Goal: Task Accomplishment & Management: Manage account settings

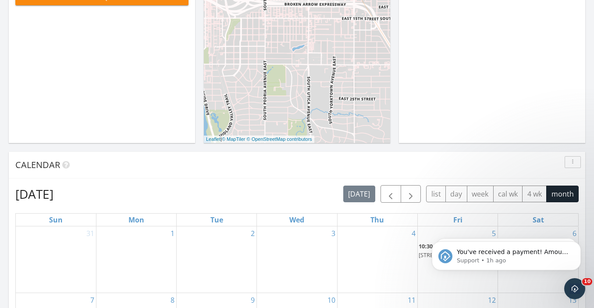
scroll to position [582, 0]
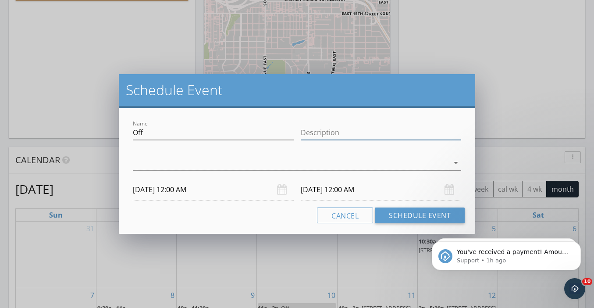
click at [309, 134] on input "Description" at bounding box center [381, 132] width 161 height 14
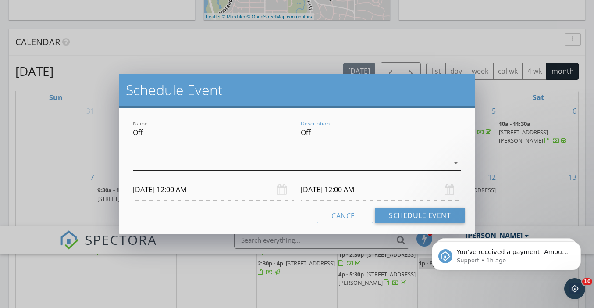
type input "Off"
click at [275, 160] on div at bounding box center [291, 163] width 316 height 14
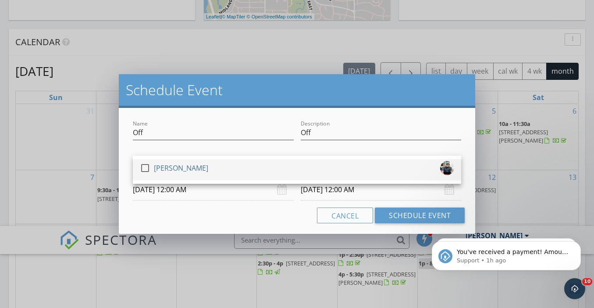
click at [145, 167] on div at bounding box center [145, 167] width 15 height 15
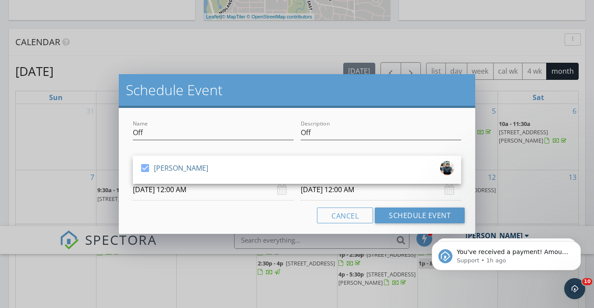
click at [192, 191] on input "10/01/2025 12:00 AM" at bounding box center [213, 189] width 161 height 21
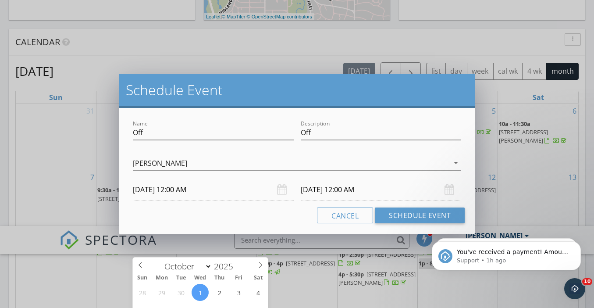
type input "11"
type input "10/01/2025 11:00 PM"
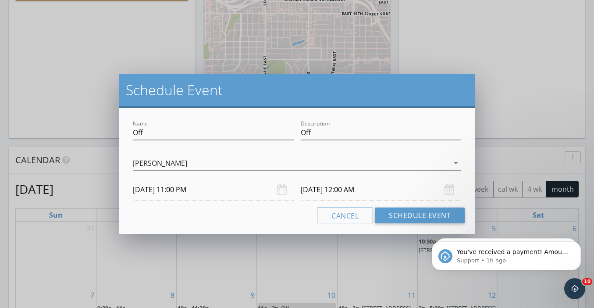
type input "10"
type input "10/01/2025 10:00 PM"
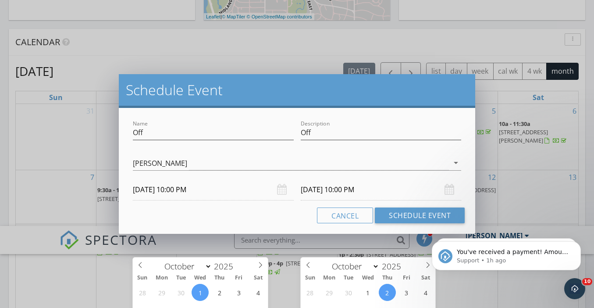
click at [326, 188] on input "10/02/2025 10:00 PM" at bounding box center [381, 189] width 161 height 21
type input "10/01/2025 10:00 PM"
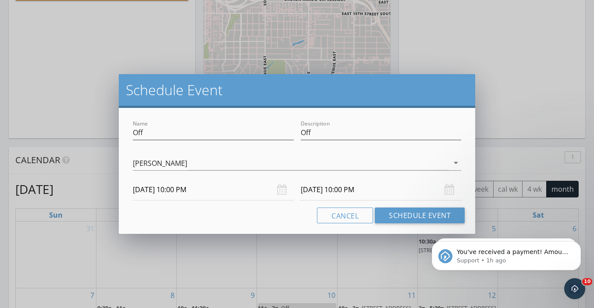
type input "11"
type input "10/01/2025 11:00 PM"
type input "12"
type input "10/01/2025 12:00 AM"
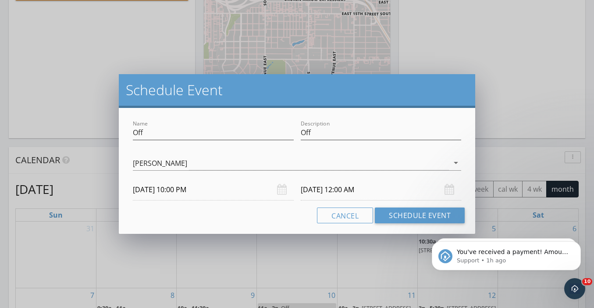
type input "01"
type input "10/01/2025 1:00 AM"
type input "02"
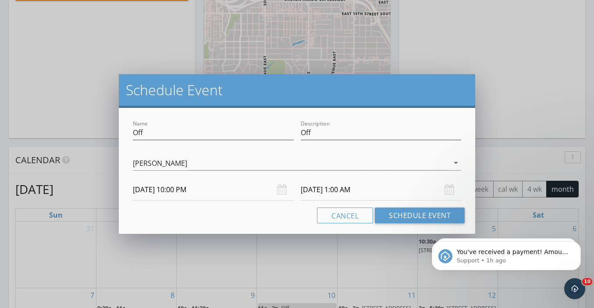
type input "10/01/2025 2:00 AM"
type input "30"
type input "10/01/2025 2:30 PM"
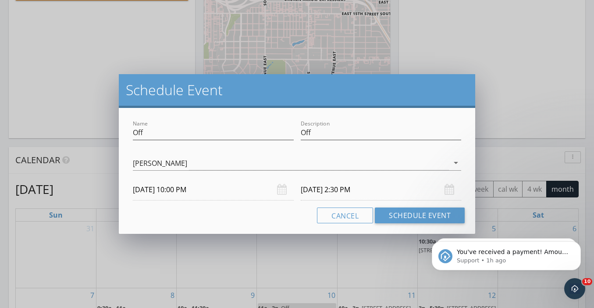
type input "30"
click at [300, 218] on div "Cancel Schedule Event" at bounding box center [296, 215] width 335 height 16
click at [196, 192] on input "10/01/2025 10:00 PM" at bounding box center [213, 189] width 161 height 21
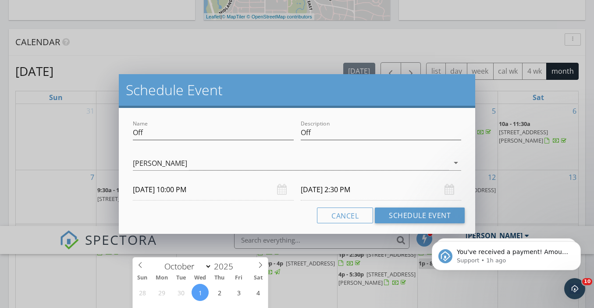
type input "10/01/2025 10:00 AM"
click at [362, 191] on input "10/01/2025 2:30 AM" at bounding box center [381, 189] width 161 height 21
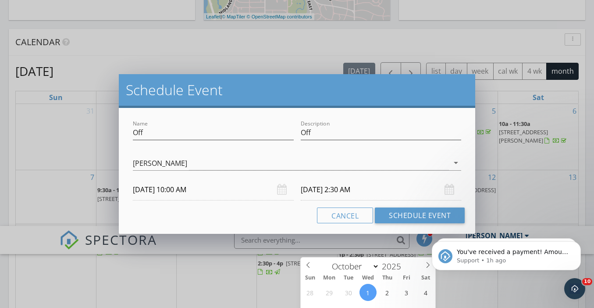
type input "10/01/2025 2:30 PM"
click at [261, 220] on div "Cancel Schedule Event" at bounding box center [296, 215] width 335 height 16
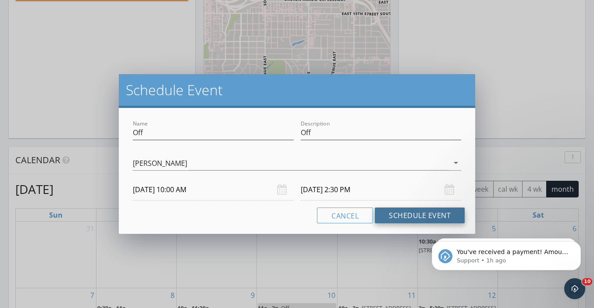
click at [412, 216] on button "Schedule Event" at bounding box center [420, 215] width 90 height 16
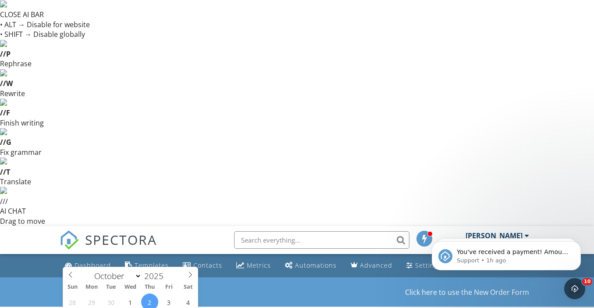
type input "09"
type input "10/02/2025 9:00 AM"
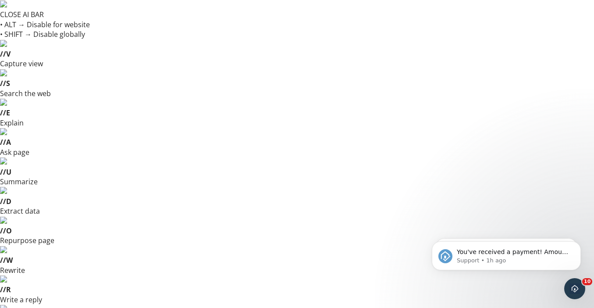
type input "10"
type input "10/02/2025 10:00 AM"
type input "11"
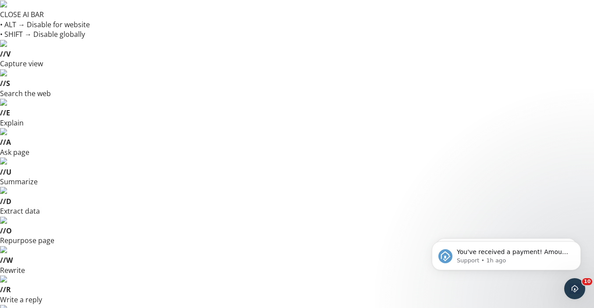
type input "10/02/2025 11:00 AM"
type input "12"
type input "10/02/2025 12:00 PM"
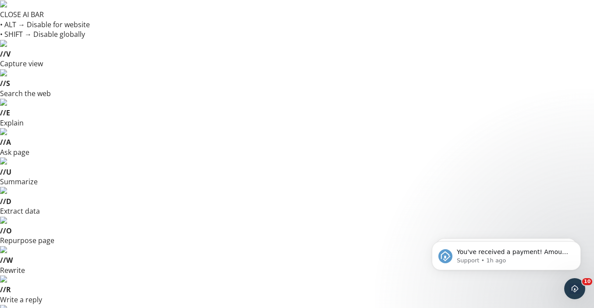
type input "01"
type input "10/02/2025 1:00 PM"
type input "02"
type input "10/02/2025 2:00 PM"
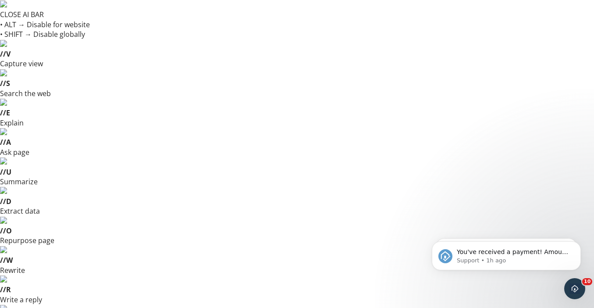
type input "03"
type input "10/02/2025 3:00 PM"
type input "04"
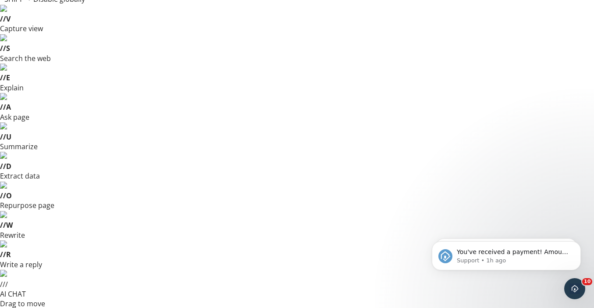
scroll to position [47, 0]
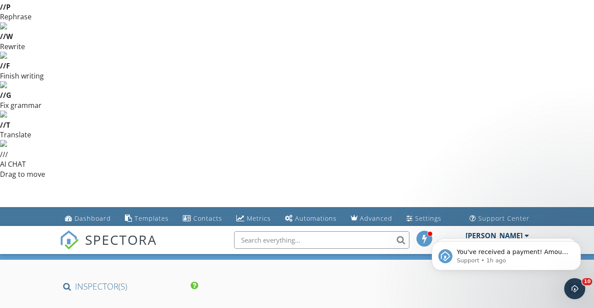
type input "10/03/2025 4:00 PM"
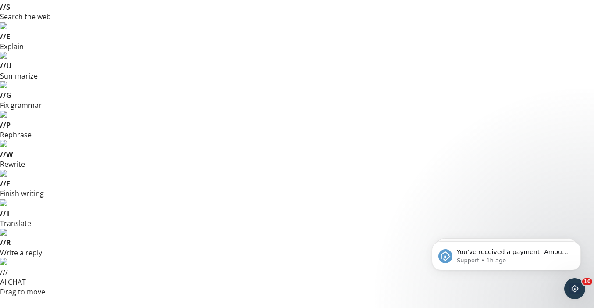
scroll to position [49, 0]
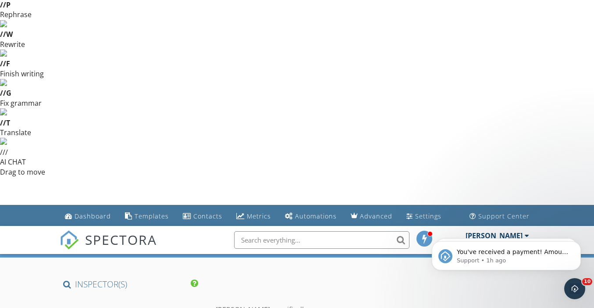
type input "05"
type input "10/03/2025 5:00 PM"
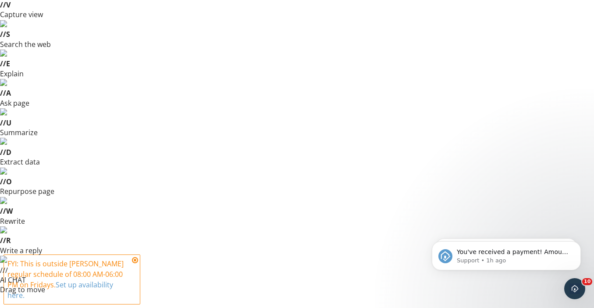
click at [135, 259] on icon at bounding box center [135, 259] width 6 height 7
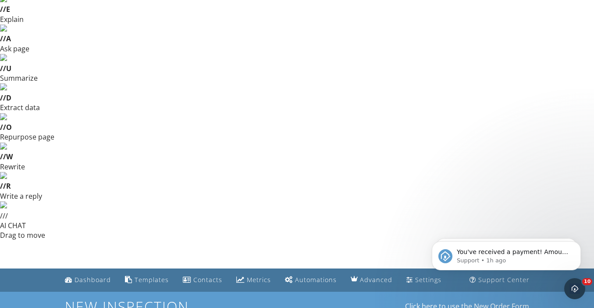
scroll to position [110, 0]
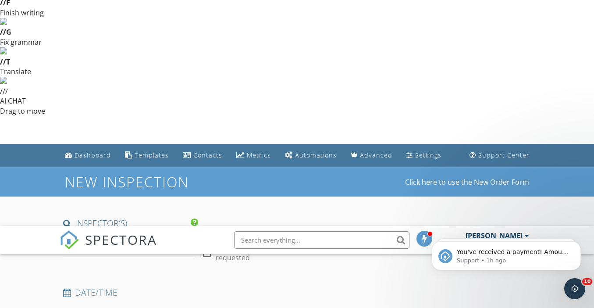
type input "04"
type input "10/03/2025 4:00 PM"
type input "03"
type input "10/03/2025 3:00 PM"
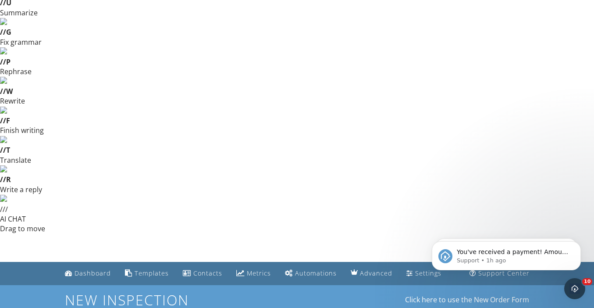
type input "02"
type input "10/03/2025 2:00 PM"
type input "01"
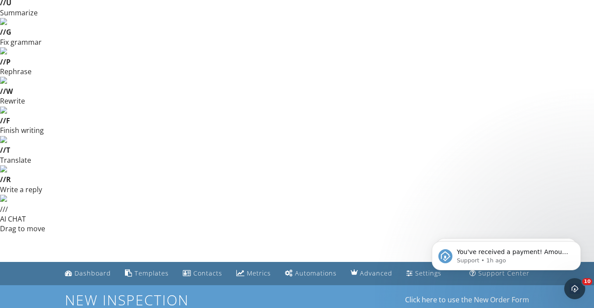
type input "10/03/2025 1:00 PM"
type input "12"
type input "10/03/2025 12:00 PM"
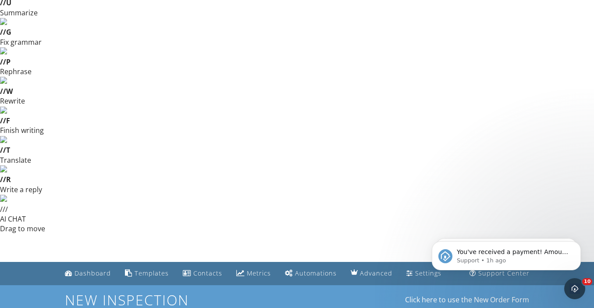
type input "11"
type input "10/03/2025 11:00 AM"
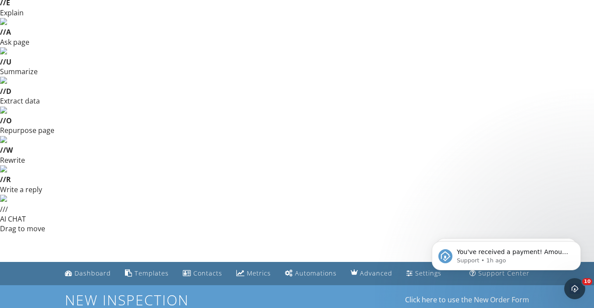
type input "12929 N Sheridan Rd, Collinsville, OK, USA"
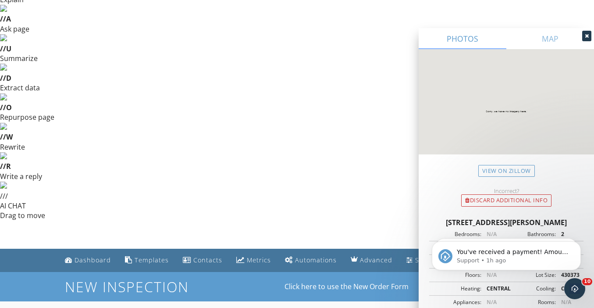
scroll to position [165, 0]
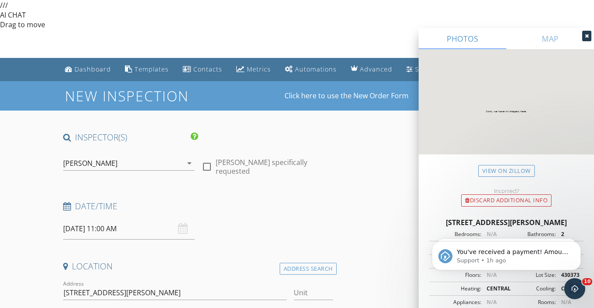
scroll to position [315, 0]
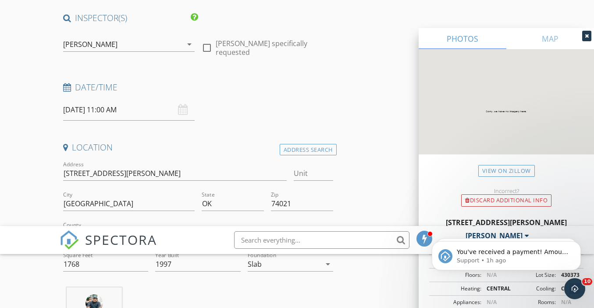
type input "Stephen"
type input "Toma"
type input "toma.stephen@gmail.com"
type input "405-590-0042"
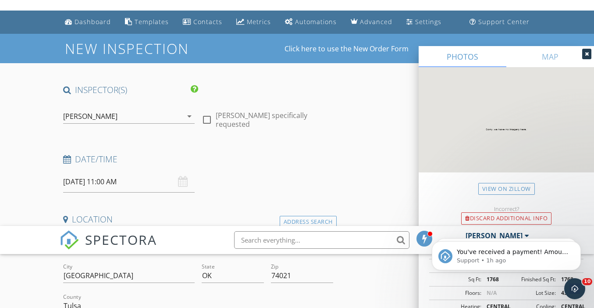
scroll to position [0, 0]
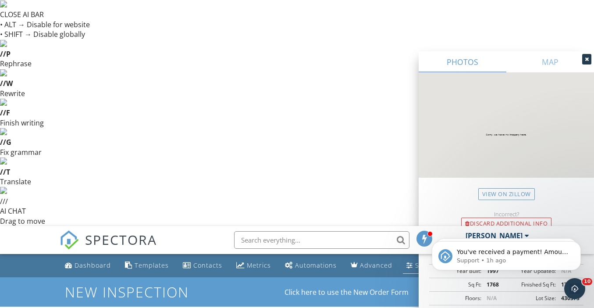
click at [418, 261] on div "Settings" at bounding box center [428, 265] width 26 height 8
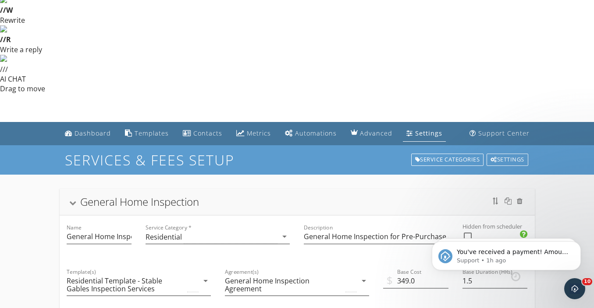
scroll to position [269, 0]
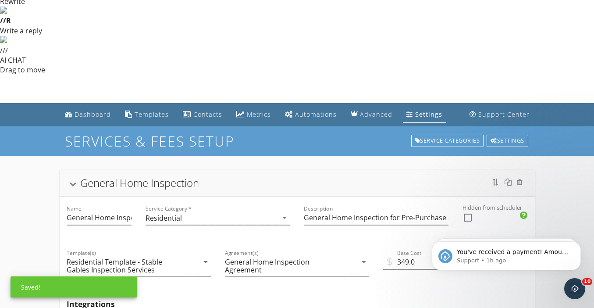
type input "99.0"
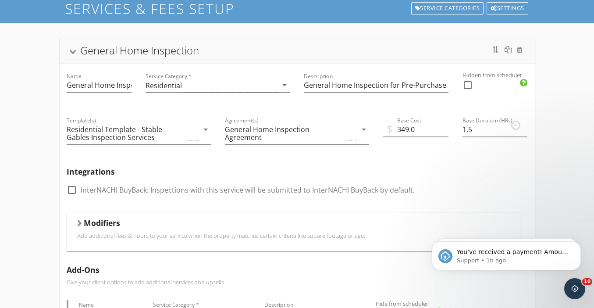
scroll to position [405, 0]
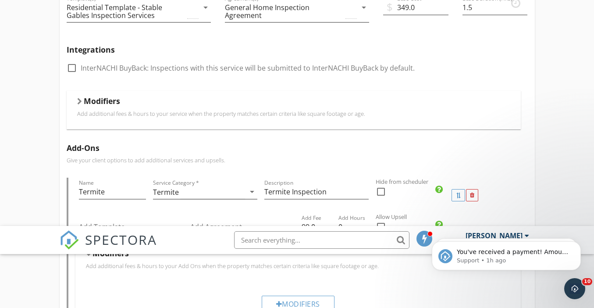
scroll to position [528, 0]
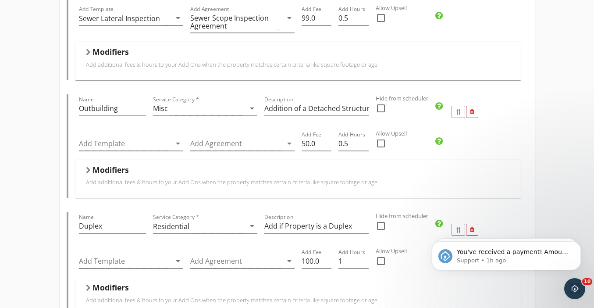
scroll to position [913, 0]
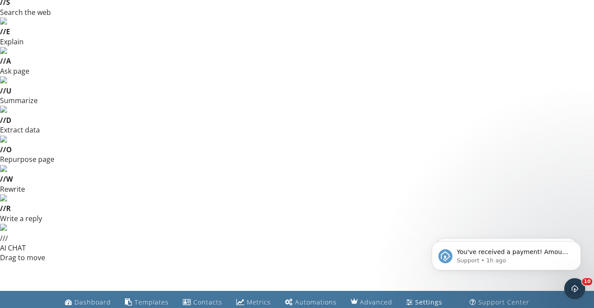
scroll to position [121, 0]
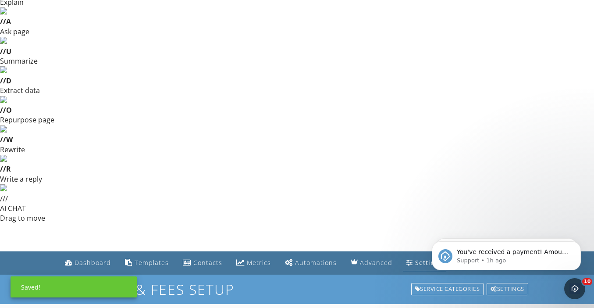
type input "149.0"
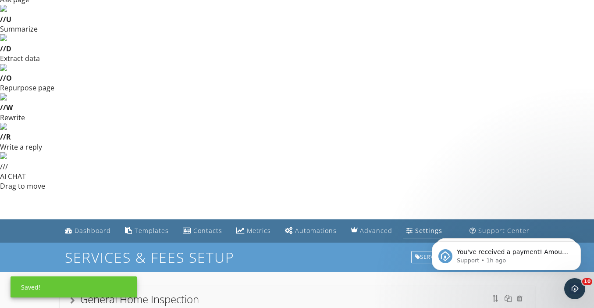
scroll to position [156, 0]
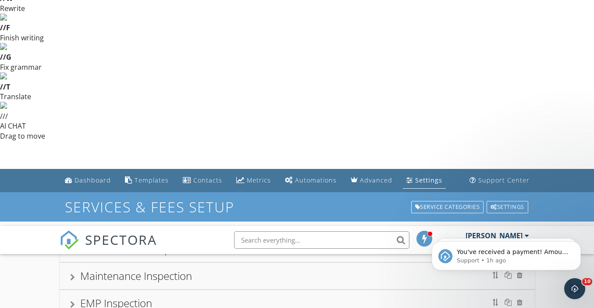
scroll to position [91, 0]
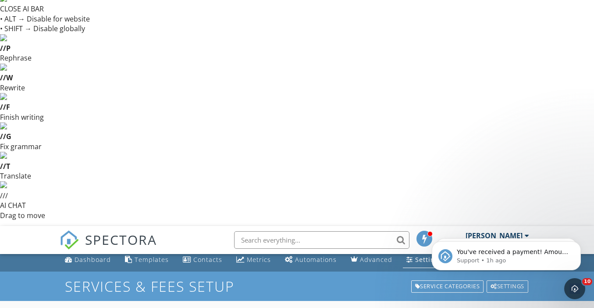
scroll to position [4, 0]
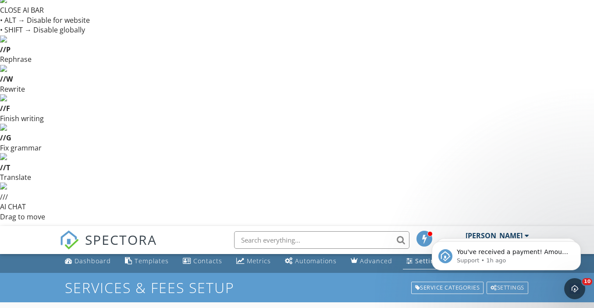
type input "Stand-Alone Termite Inspection by OTS"
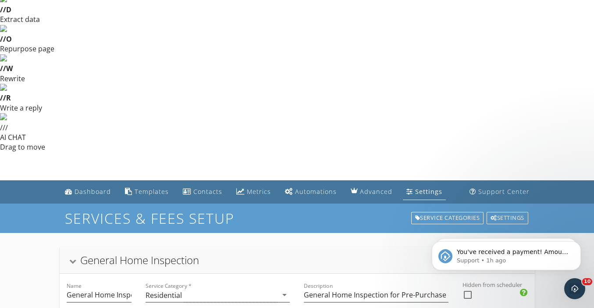
scroll to position [218, 0]
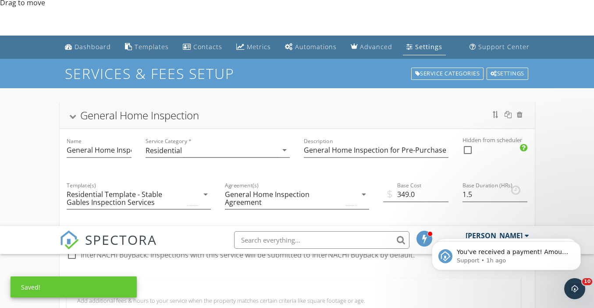
type input "Termite Inspection by OTS"
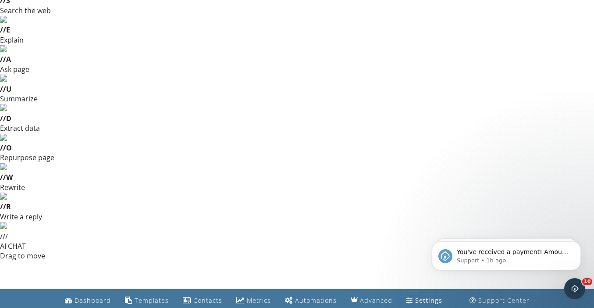
scroll to position [0, 0]
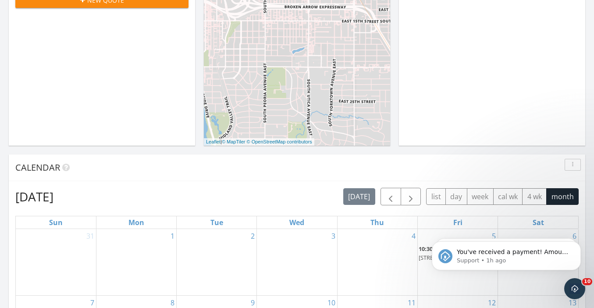
scroll to position [583, 0]
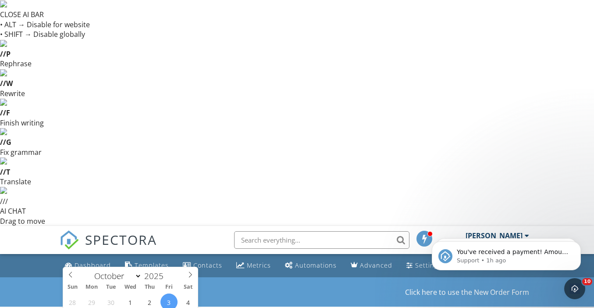
type input "09"
type input "10/03/2025 9:00 AM"
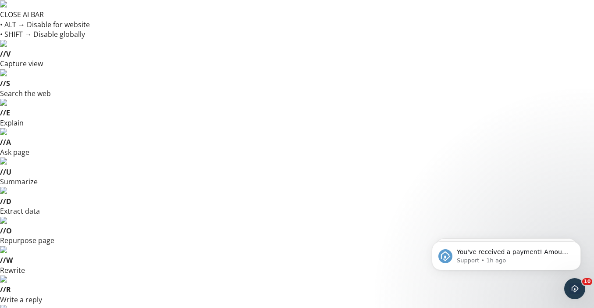
type input "10"
type input "10/03/2025 10:00 AM"
type input "11"
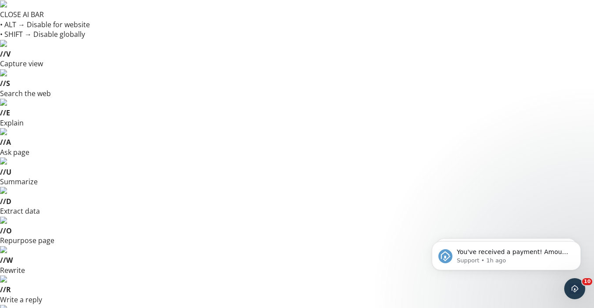
type input "10/03/2025 11:00 AM"
type input "12929 N Sheridan Rd, Collinsville, OK, USA"
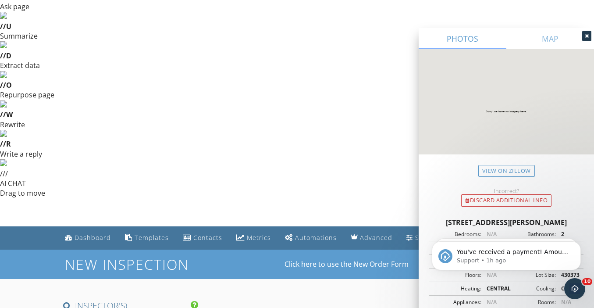
scroll to position [148, 0]
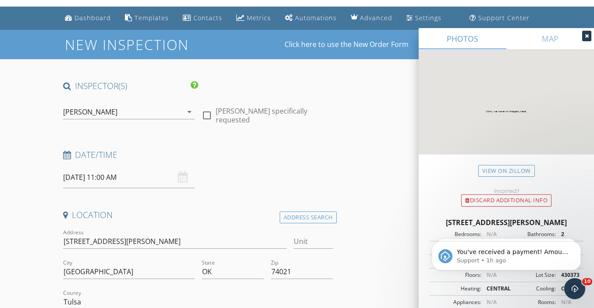
scroll to position [376, 0]
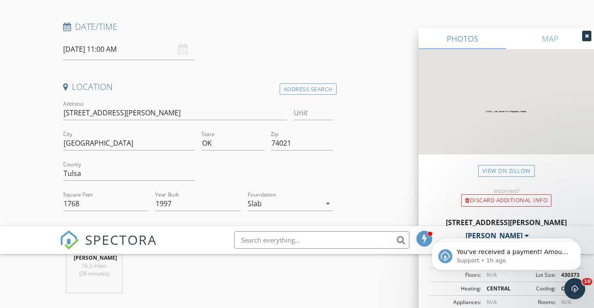
type input "Dino"
type input "Nithianandan"
type input "dheenoth@gmail.com"
type input "jessosu@hotmail.com"
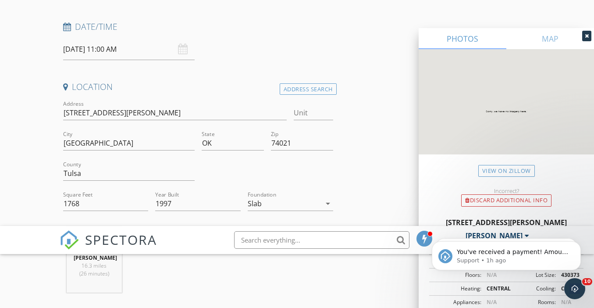
type input "916-633-8851"
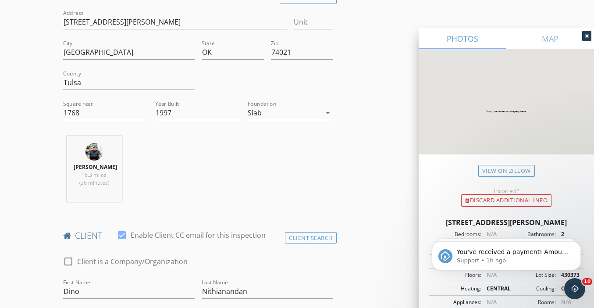
scroll to position [616, 0]
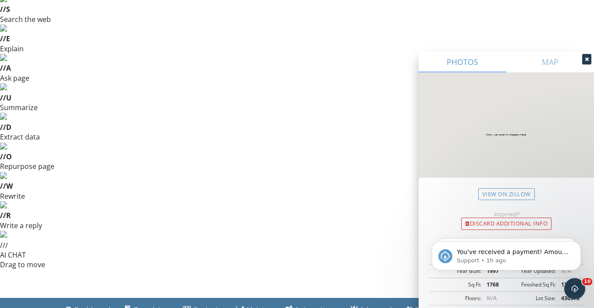
scroll to position [0, 0]
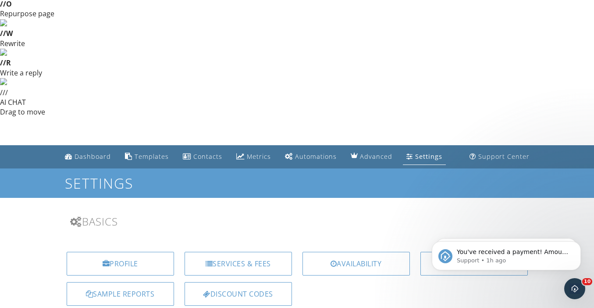
scroll to position [226, 0]
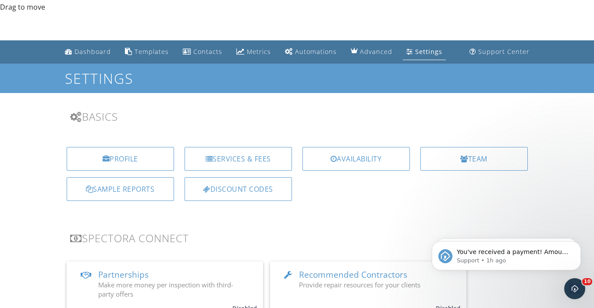
scroll to position [336, 0]
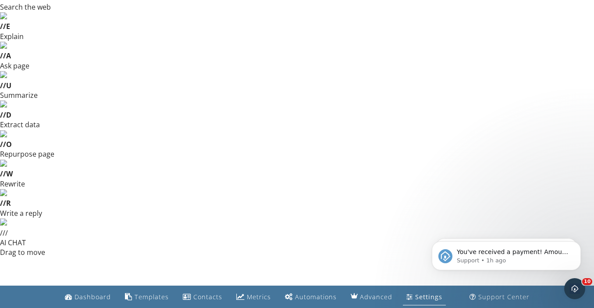
scroll to position [70, 0]
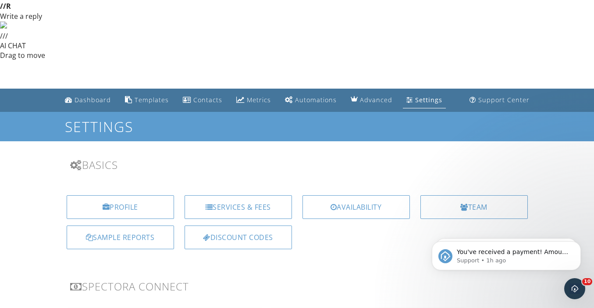
scroll to position [283, 0]
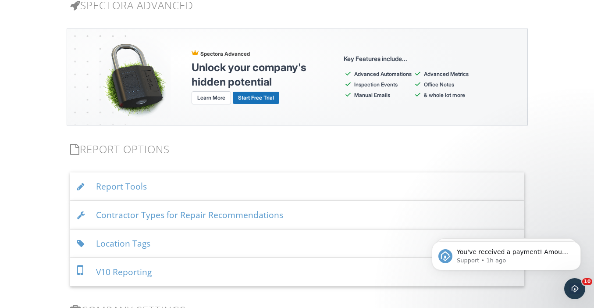
scroll to position [1355, 0]
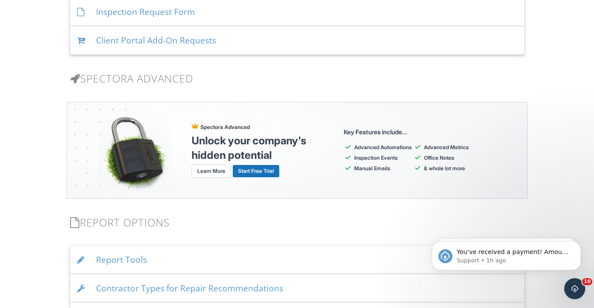
scroll to position [1280, 0]
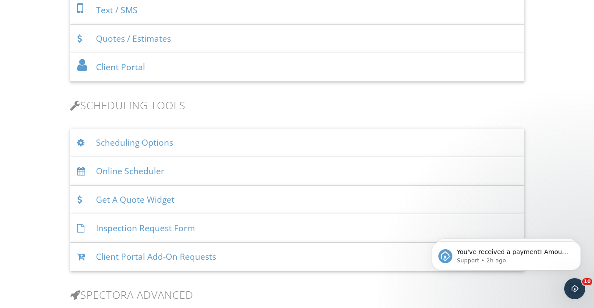
scroll to position [1083, 0]
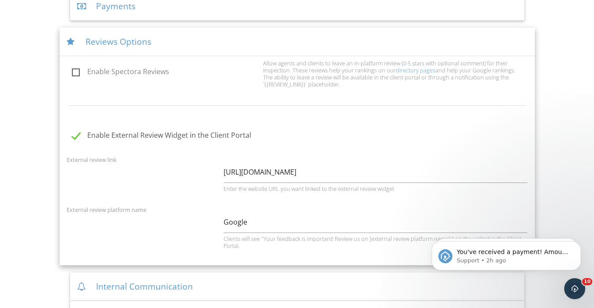
scroll to position [729, 0]
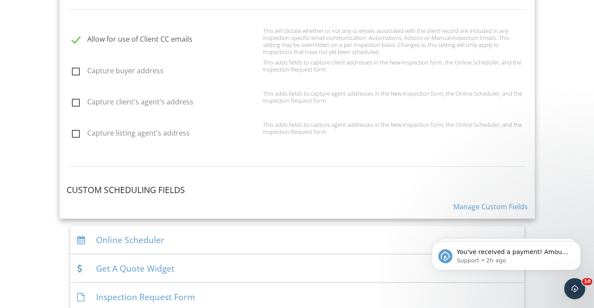
scroll to position [283, 0]
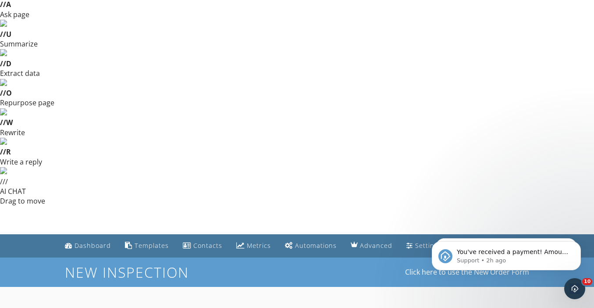
scroll to position [137, 0]
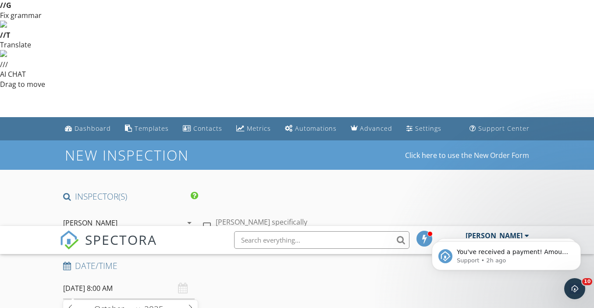
type input "09"
type input "10/03/2025 9:00 AM"
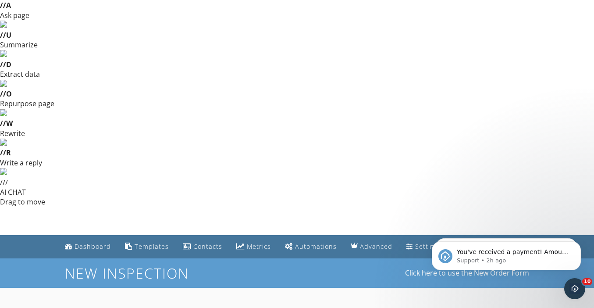
type input "10"
type input "10/03/2025 10:00 AM"
type input "11"
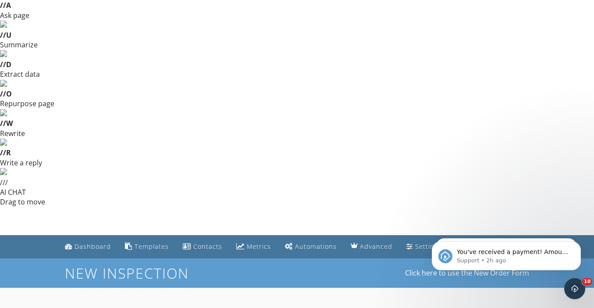
type input "10/03/2025 11:00 AM"
type input "12929 N Sheridan Rd, Collinsville, OK, USA"
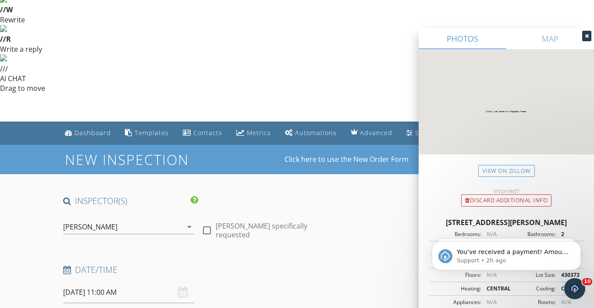
scroll to position [263, 0]
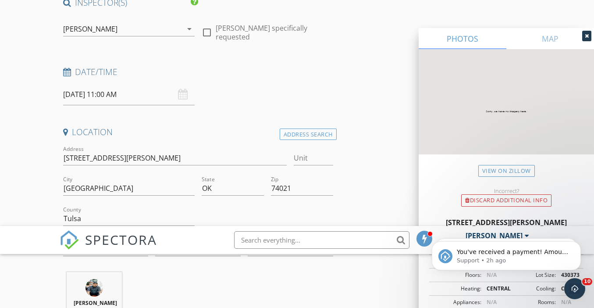
scroll to position [336, 0]
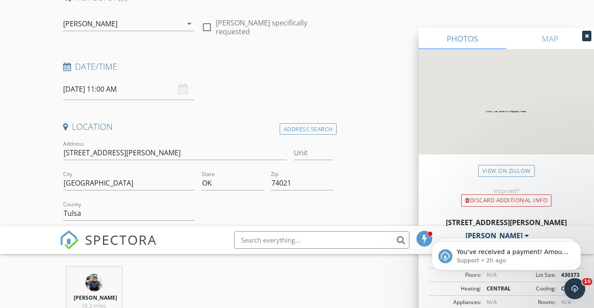
type input "Dino"
type input "Nithianandan"
type input "dheenoth@gmail.com"
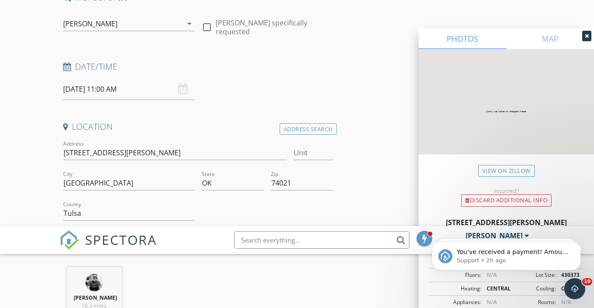
type input "jessosu@hotmail.com"
type input "918-633-8851"
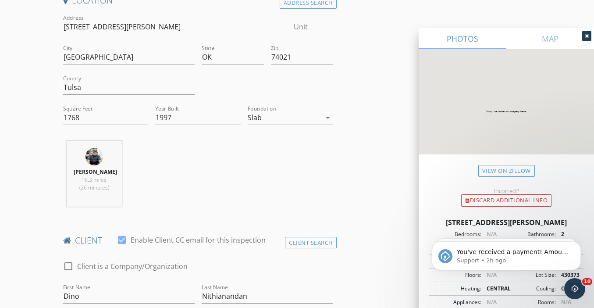
scroll to position [587, 0]
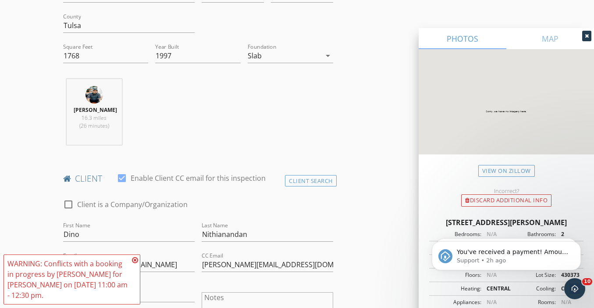
scroll to position [647, 0]
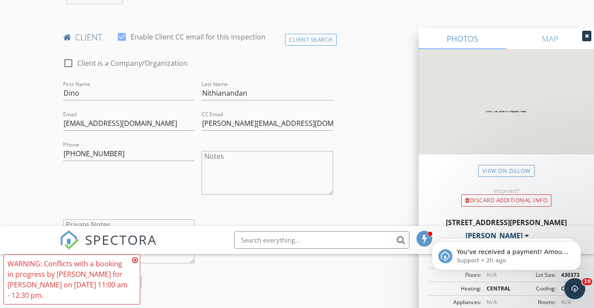
scroll to position [35, 0]
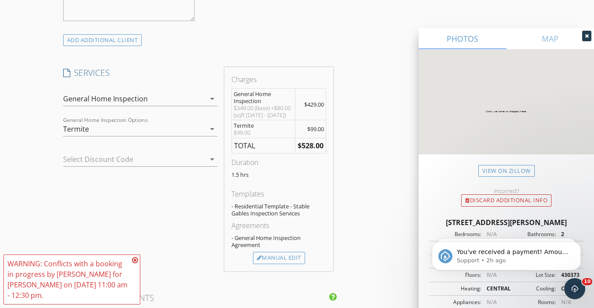
scroll to position [1026, 0]
click at [134, 259] on icon at bounding box center [135, 259] width 6 height 7
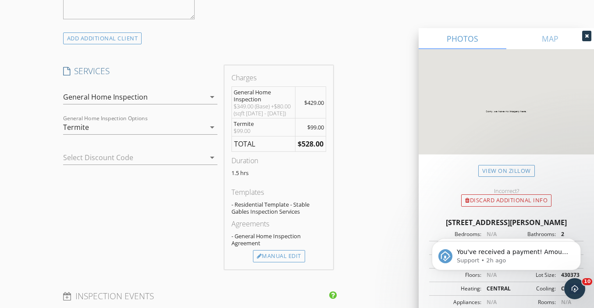
type input "soup"
click at [36, 198] on div "New Inspection Click here to use the New Order Form INSPECTOR(S) check_box Step…" at bounding box center [297, 313] width 594 height 1889
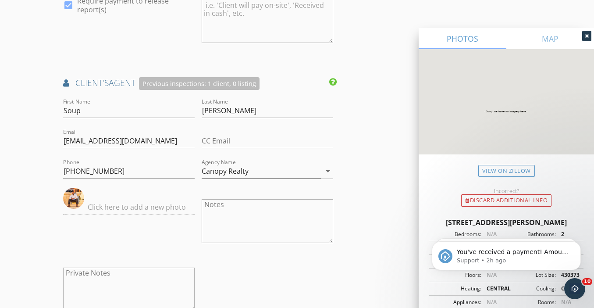
scroll to position [1418, 0]
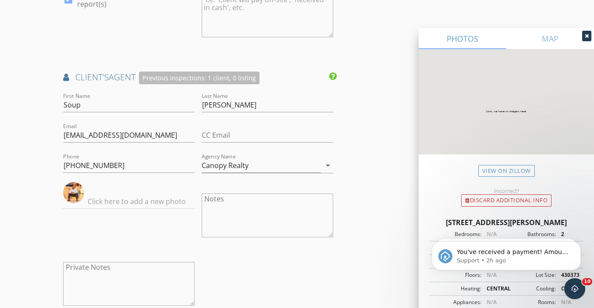
type input "Agent Referral"
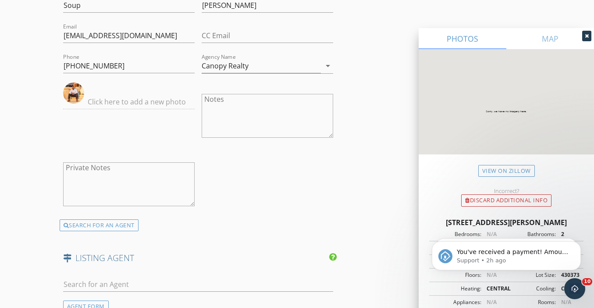
scroll to position [1632, 0]
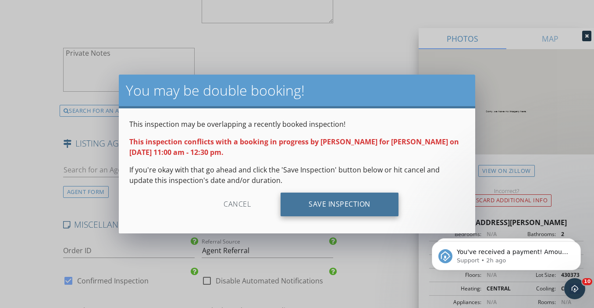
click at [307, 207] on div "Save Inspection" at bounding box center [339, 204] width 118 height 24
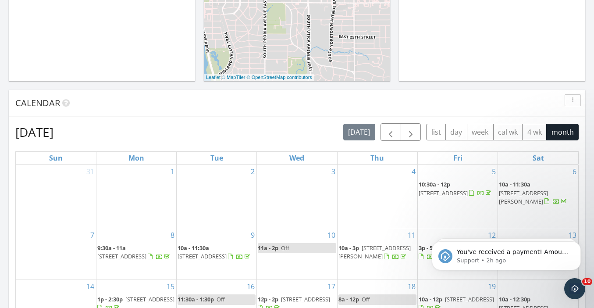
scroll to position [640, 0]
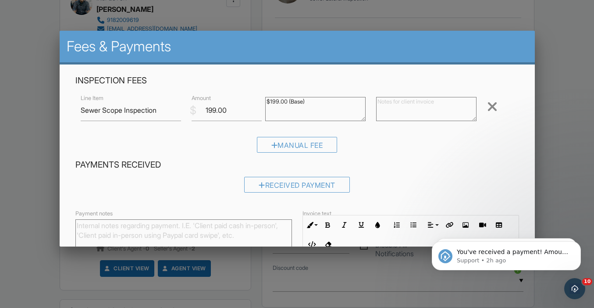
click at [395, 106] on textarea at bounding box center [426, 109] width 100 height 24
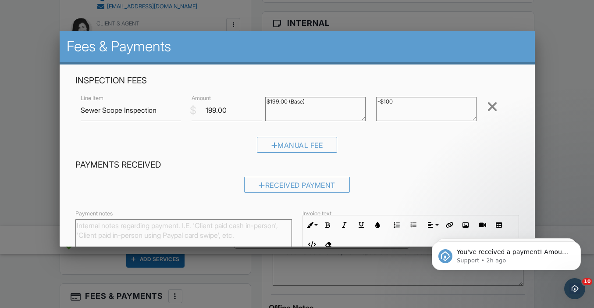
type textarea "-$100"
click at [208, 111] on input "199.00" at bounding box center [227, 109] width 71 height 21
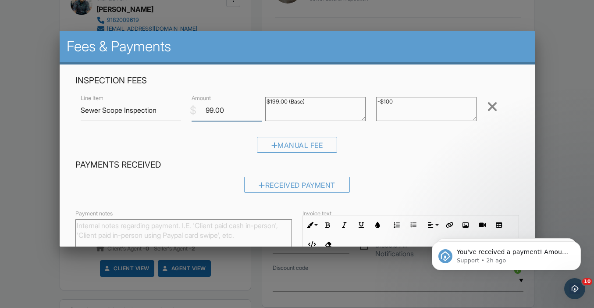
type input "99.00"
click at [412, 110] on textarea "-$100" at bounding box center [426, 109] width 100 height 24
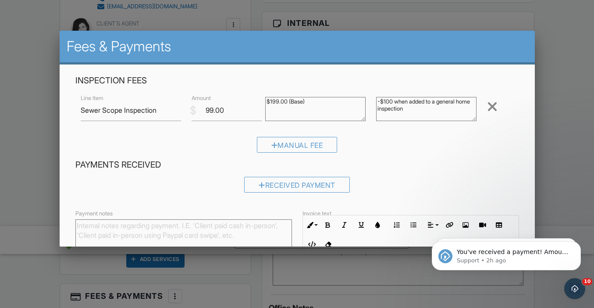
type textarea "-$100 when added to a general home inspection"
click at [450, 150] on div "Manual Fee" at bounding box center [296, 148] width 443 height 22
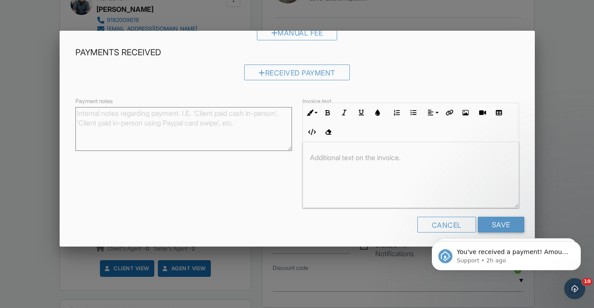
scroll to position [116, 0]
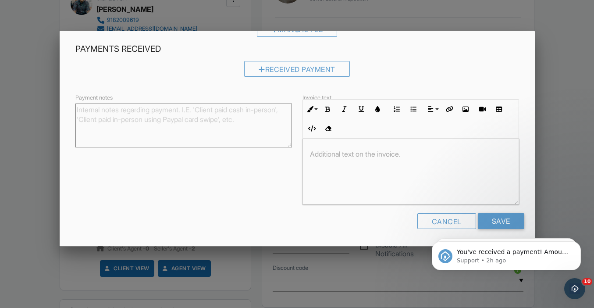
click at [494, 223] on html "You've received a payment! Amount $448.00 Fee $0.00 Net $448.00 Transaction # p…" at bounding box center [506, 253] width 175 height 61
click at [497, 222] on input "Save" at bounding box center [501, 221] width 46 height 16
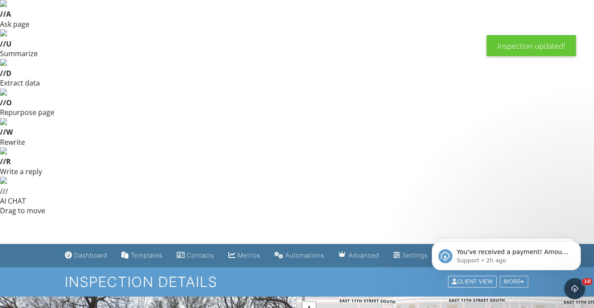
scroll to position [125, 0]
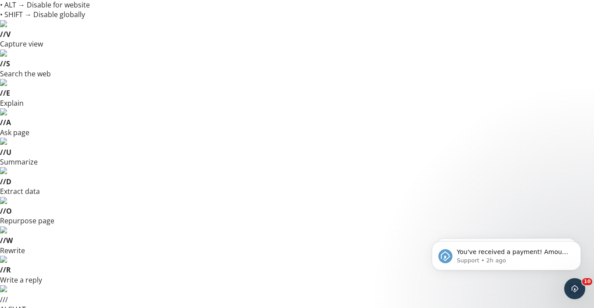
scroll to position [0, 0]
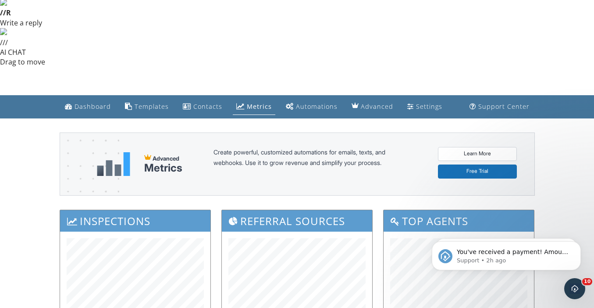
scroll to position [274, 0]
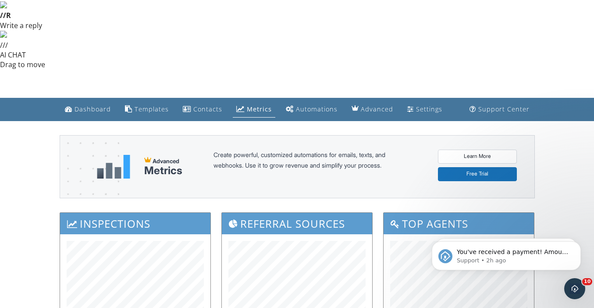
drag, startPoint x: 443, startPoint y: 122, endPoint x: 333, endPoint y: 145, distance: 111.9
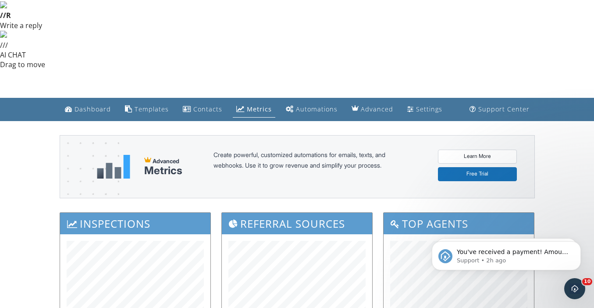
drag, startPoint x: 344, startPoint y: 121, endPoint x: 379, endPoint y: 155, distance: 49.0
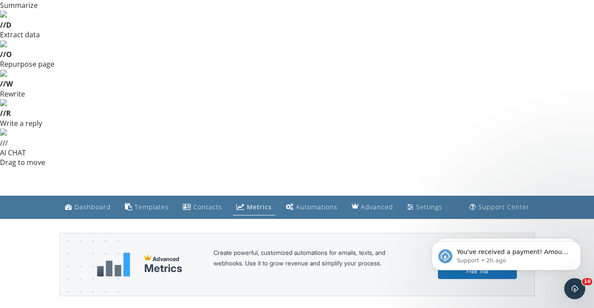
scroll to position [0, 0]
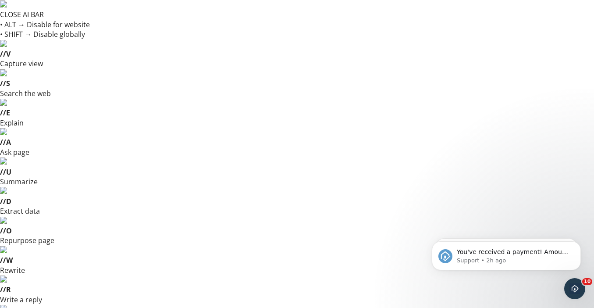
click at [576, 244] on icon "Dismiss notification" at bounding box center [578, 243] width 5 height 5
click at [576, 244] on icon "Dismiss notification" at bounding box center [578, 244] width 4 height 4
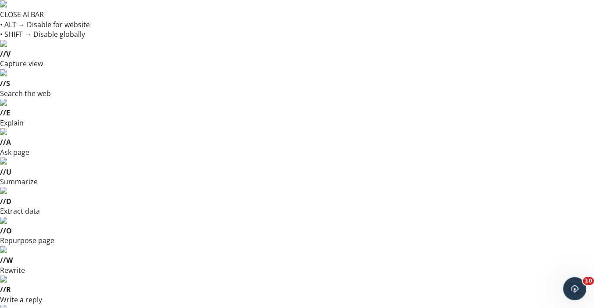
click at [576, 284] on icon "Open Intercom Messenger" at bounding box center [573, 287] width 14 height 14
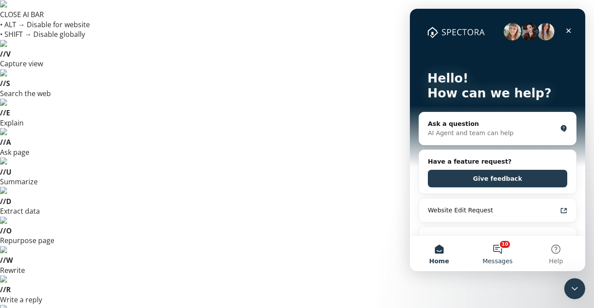
click at [497, 252] on button "10 Messages" at bounding box center [497, 253] width 58 height 35
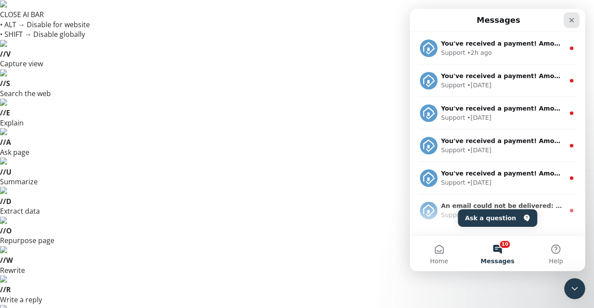
click at [573, 20] on icon "Close" at bounding box center [571, 20] width 7 height 7
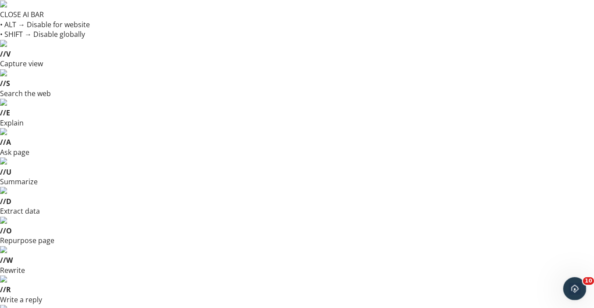
click at [570, 284] on icon "Open Intercom Messenger" at bounding box center [573, 287] width 14 height 14
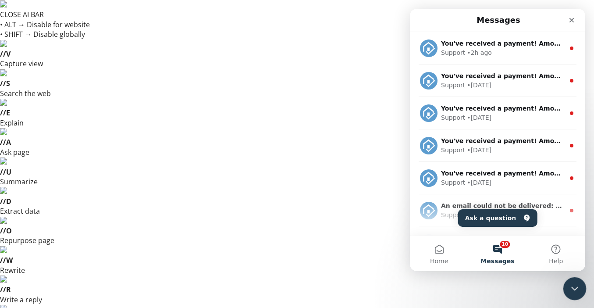
click at [571, 285] on icon "Close Intercom Messenger" at bounding box center [573, 287] width 11 height 11
